Goal: Task Accomplishment & Management: Manage account settings

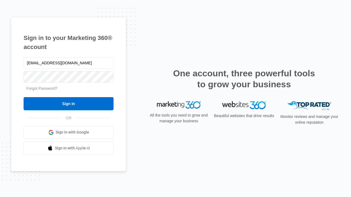
type input "dankie614@gmail.com"
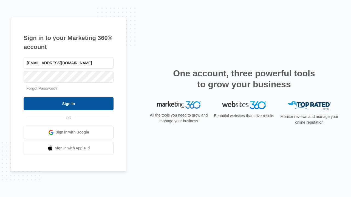
click at [69, 104] on input "Sign In" at bounding box center [69, 103] width 90 height 13
